Goal: Task Accomplishment & Management: Manage account settings

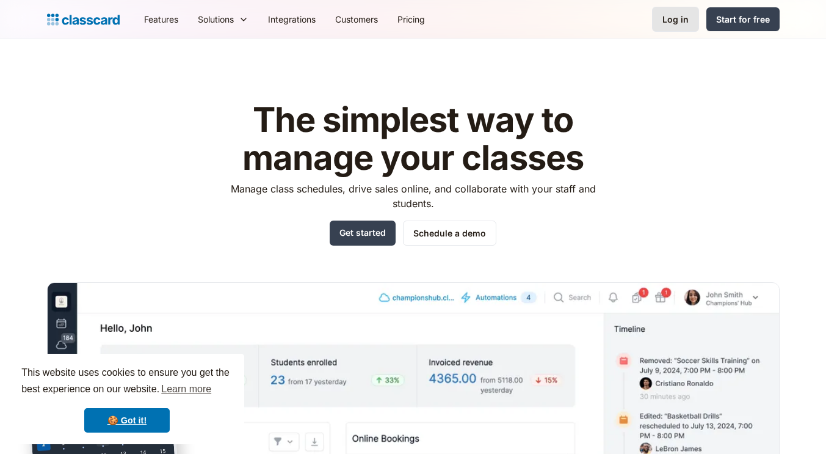
click at [670, 22] on div "Log in" at bounding box center [675, 19] width 26 height 13
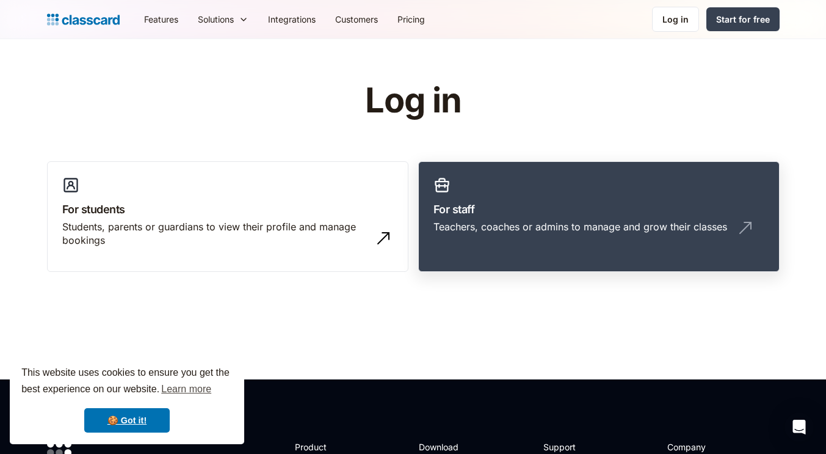
click at [617, 234] on div "Teachers, coaches or admins to manage and grow their classes" at bounding box center [598, 231] width 331 height 23
